Goal: Information Seeking & Learning: Find specific fact

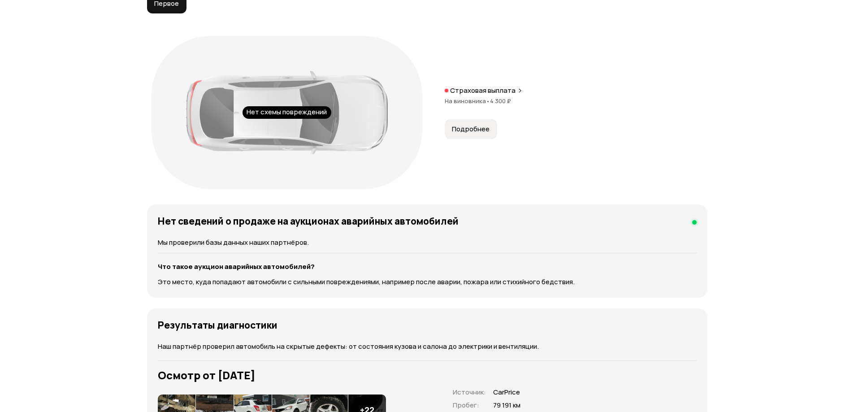
scroll to position [941, 0]
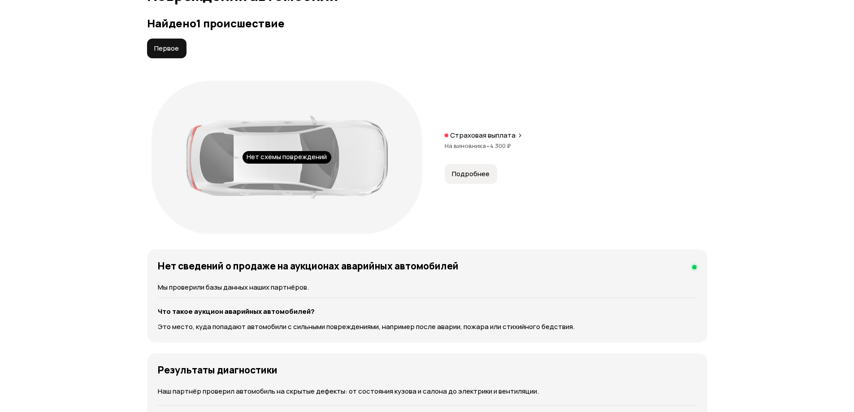
click at [460, 170] on span "Подробнее" at bounding box center [471, 173] width 38 height 9
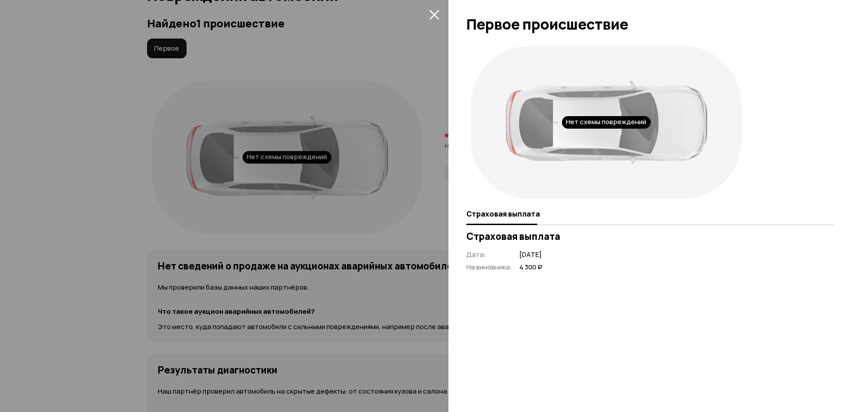
click at [543, 273] on div "Страховая выплата Дата : [DATE] На виновника : 4 300 ₽" at bounding box center [650, 255] width 368 height 51
click at [614, 120] on div "Нет схемы повреждений" at bounding box center [606, 122] width 89 height 13
drag, startPoint x: 582, startPoint y: 147, endPoint x: 546, endPoint y: 238, distance: 98.2
click at [581, 147] on div at bounding box center [606, 122] width 202 height 83
click at [542, 261] on div "Дата : [DATE] На виновника : 4 300 ₽" at bounding box center [504, 261] width 76 height 22
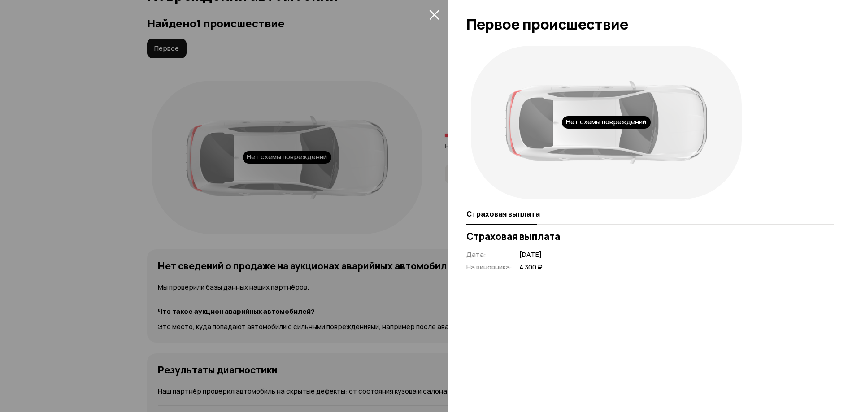
click at [489, 272] on div "Страховая выплата Дата : [DATE] На виновника : 4 300 ₽" at bounding box center [650, 255] width 368 height 51
click at [397, 278] on div at bounding box center [430, 206] width 861 height 412
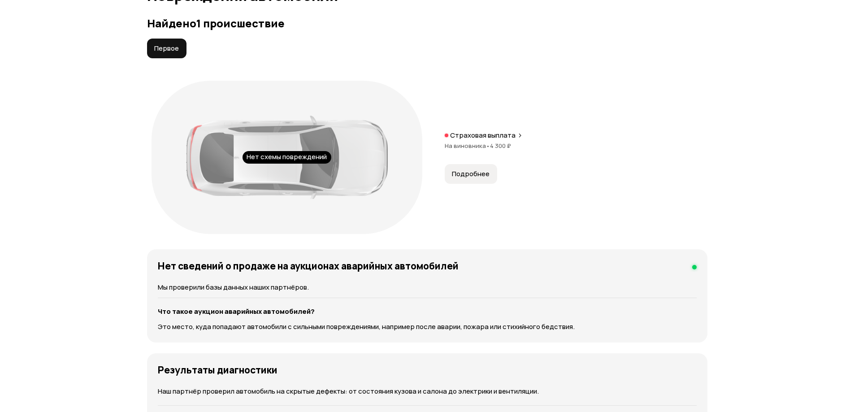
click at [286, 298] on div at bounding box center [427, 298] width 539 height 0
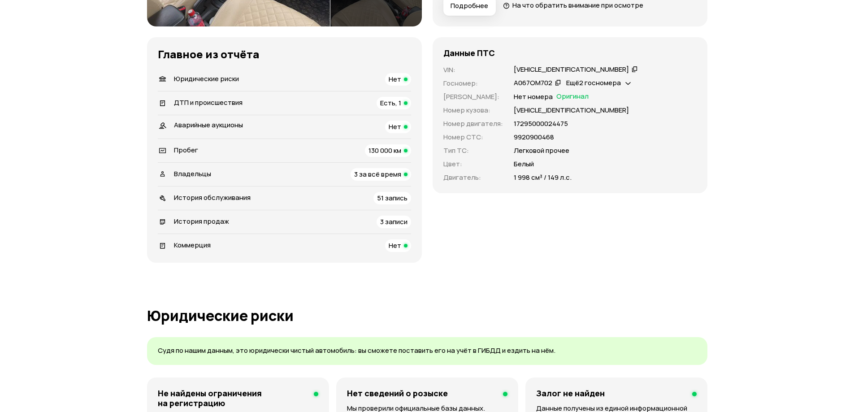
scroll to position [0, 0]
